Goal: Navigation & Orientation: Find specific page/section

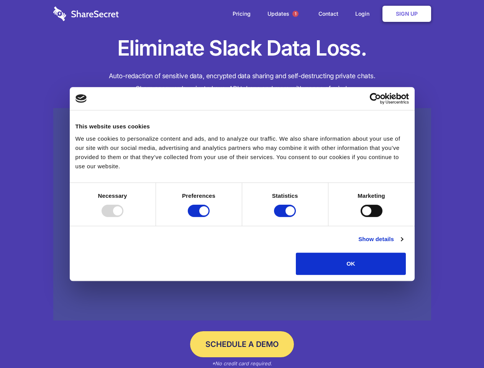
click at [123, 217] on div at bounding box center [113, 211] width 22 height 12
click at [210, 217] on input "Preferences" at bounding box center [199, 211] width 22 height 12
checkbox input "false"
click at [286, 217] on input "Statistics" at bounding box center [285, 211] width 22 height 12
checkbox input "false"
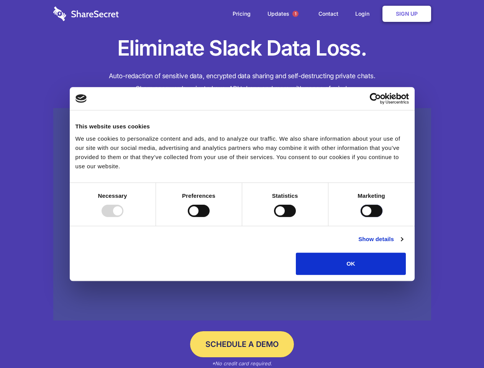
click at [361, 217] on input "Marketing" at bounding box center [372, 211] width 22 height 12
checkbox input "true"
click at [403, 244] on link "Show details" at bounding box center [380, 239] width 44 height 9
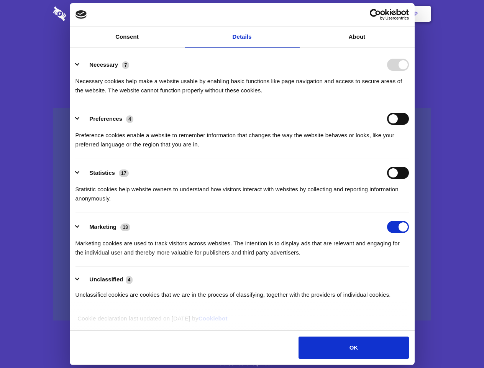
click at [409, 95] on div "Necessary cookies help make a website usable by enabling basic functions like p…" at bounding box center [243, 83] width 334 height 24
click at [295, 14] on span "1" at bounding box center [295, 14] width 6 height 6
